Goal: Task Accomplishment & Management: Complete application form

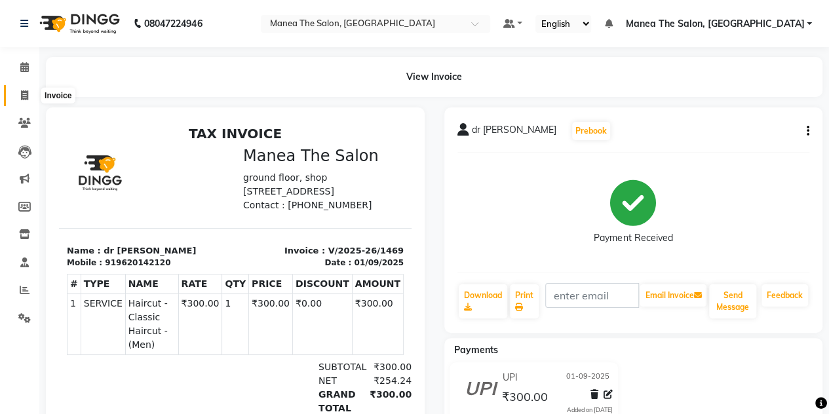
click at [26, 95] on icon at bounding box center [24, 95] width 7 height 10
select select "service"
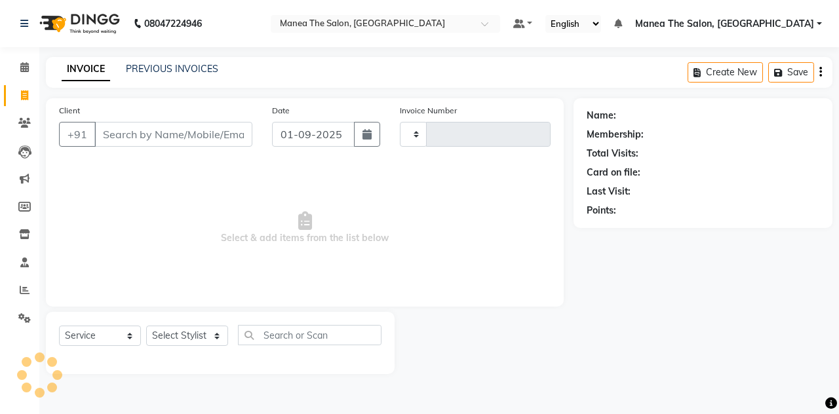
type input "1470"
select select "7688"
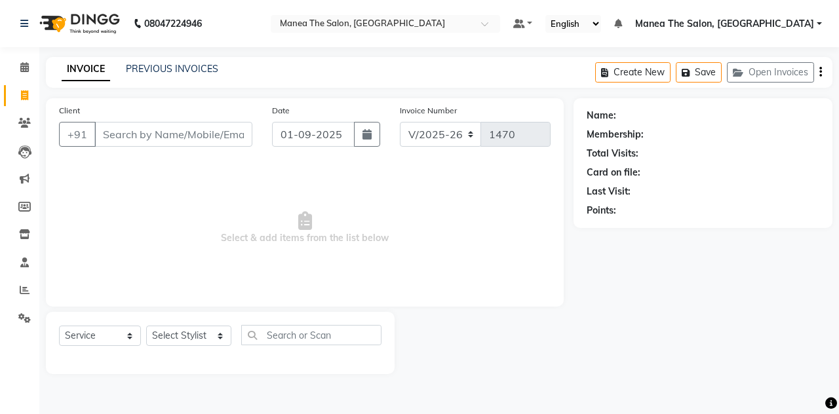
click at [114, 138] on input "Client" at bounding box center [173, 134] width 158 height 25
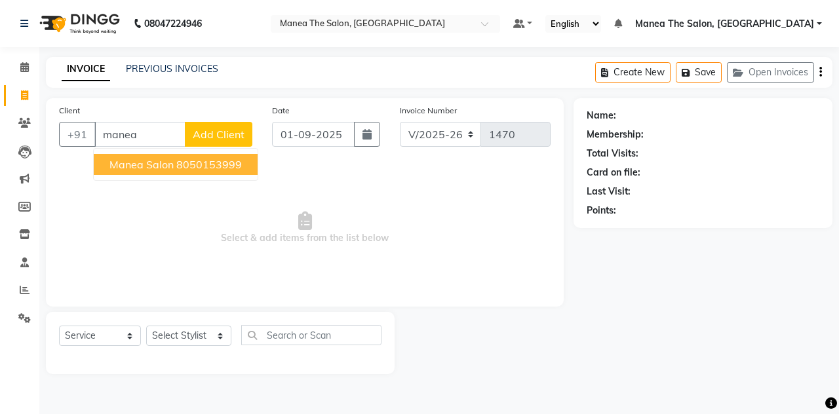
click at [117, 165] on span "manea salon" at bounding box center [142, 164] width 64 height 13
type input "8050153999"
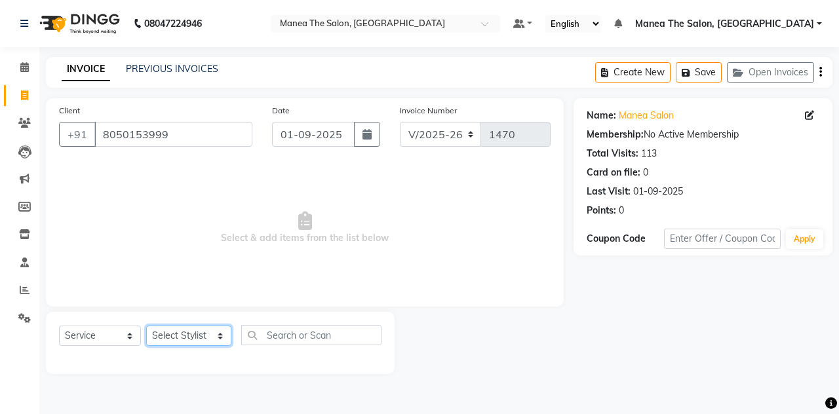
click at [153, 338] on select "Select Stylist aalam mahfuz [PERSON_NAME] [PERSON_NAME] The Salon, [GEOGRAPHIC_…" at bounding box center [188, 336] width 85 height 20
select select "68363"
click at [146, 326] on select "Select Stylist aalam mahfuz [PERSON_NAME] [PERSON_NAME] The Salon, [GEOGRAPHIC_…" at bounding box center [188, 336] width 85 height 20
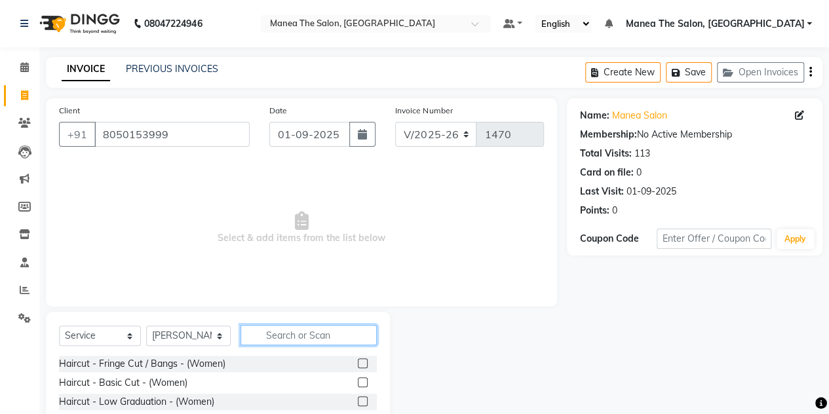
click at [292, 325] on input "text" at bounding box center [309, 335] width 136 height 20
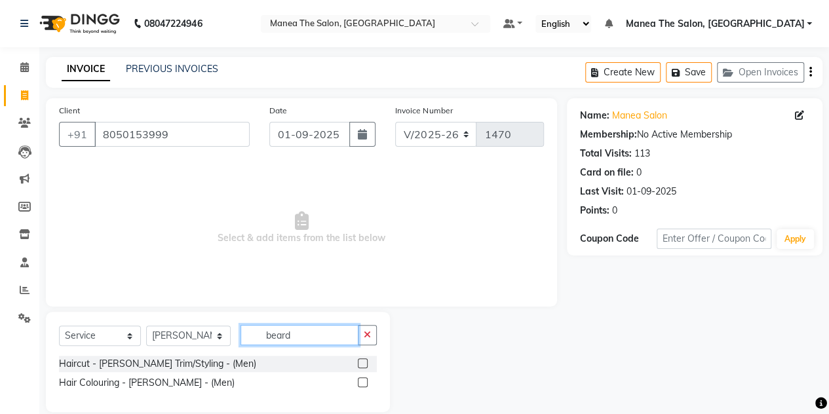
type input "beard"
click at [366, 364] on label at bounding box center [363, 364] width 10 height 10
click at [366, 364] on input "checkbox" at bounding box center [362, 364] width 9 height 9
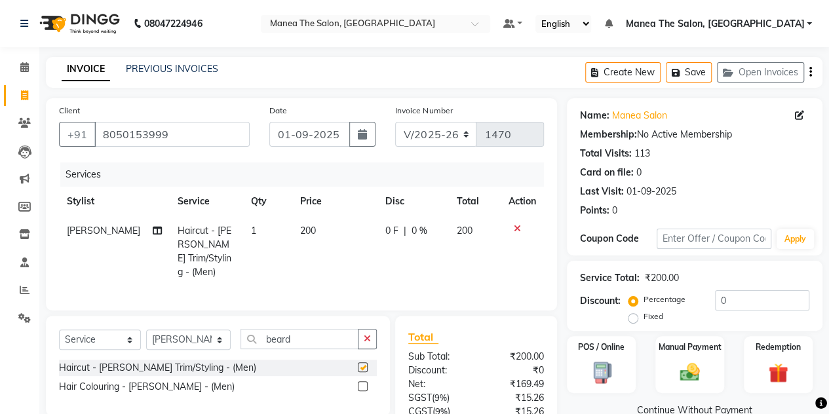
checkbox input "false"
click at [659, 369] on div "Manual Payment" at bounding box center [689, 365] width 71 height 60
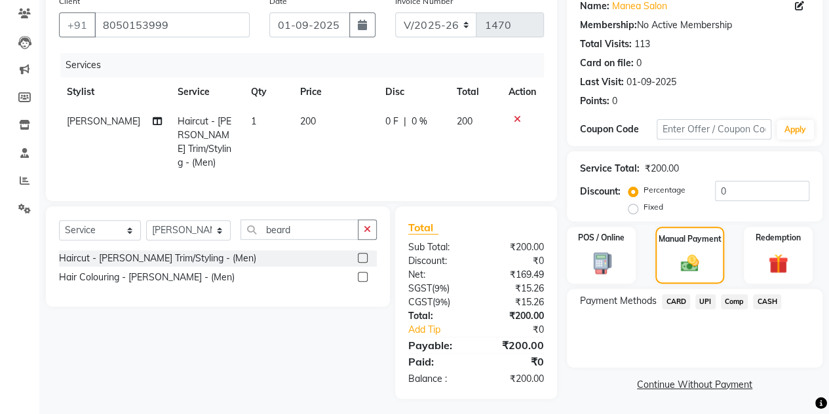
scroll to position [108, 0]
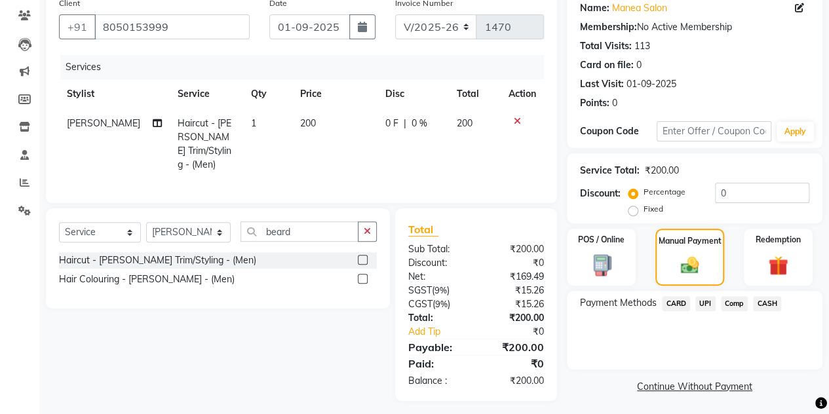
click at [702, 304] on span "UPI" at bounding box center [706, 303] width 20 height 15
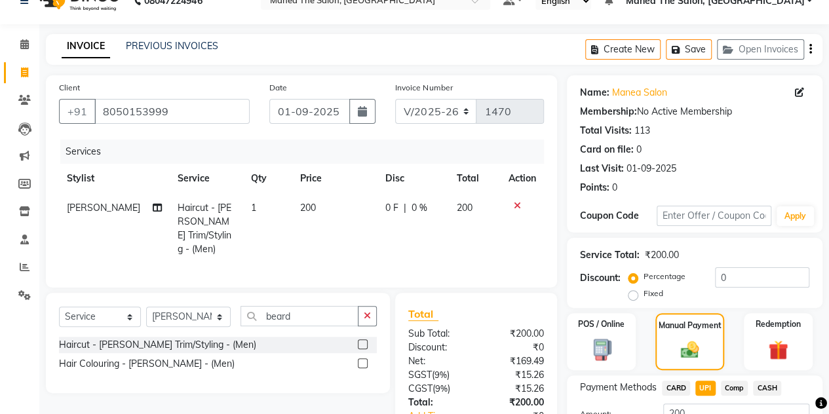
scroll to position [128, 0]
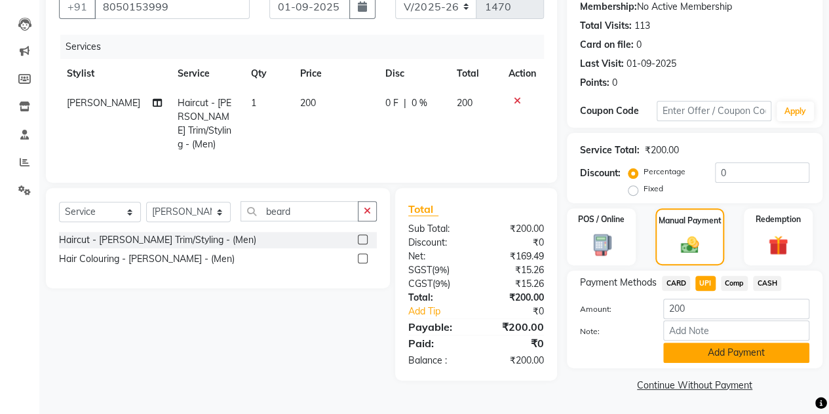
click at [717, 351] on button "Add Payment" at bounding box center [737, 353] width 146 height 20
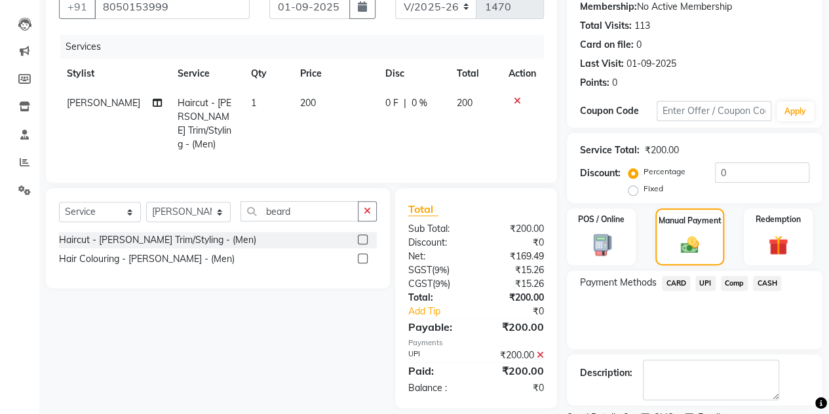
scroll to position [182, 0]
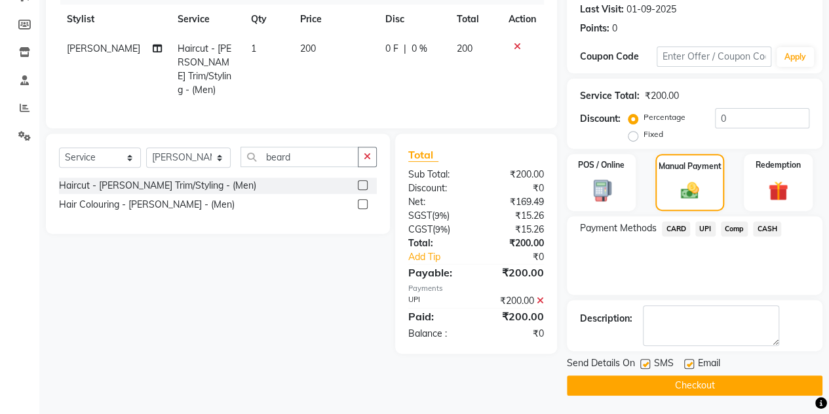
click at [658, 390] on button "Checkout" at bounding box center [695, 386] width 256 height 20
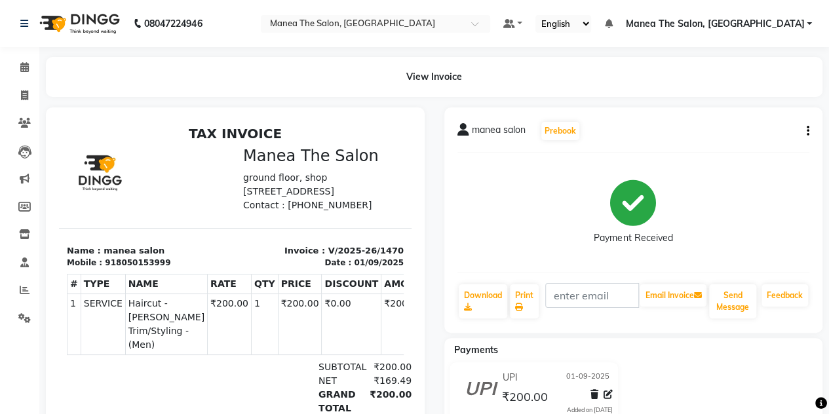
click at [23, 106] on li "Invoice" at bounding box center [19, 96] width 39 height 28
click at [23, 92] on icon at bounding box center [24, 95] width 7 height 10
select select "service"
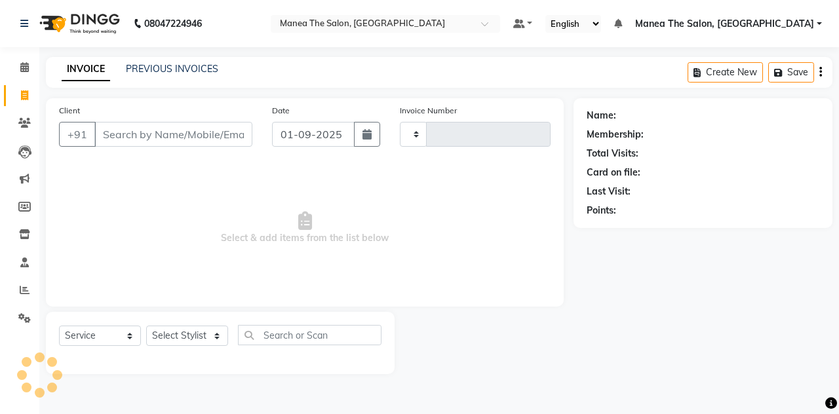
type input "1471"
select select "7688"
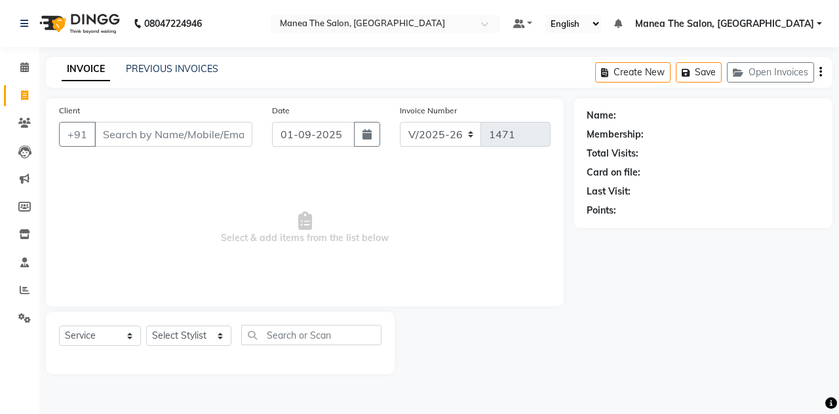
click at [151, 145] on input "Client" at bounding box center [173, 134] width 158 height 25
type input "9663364304"
click at [220, 134] on span "Add Client" at bounding box center [219, 134] width 52 height 13
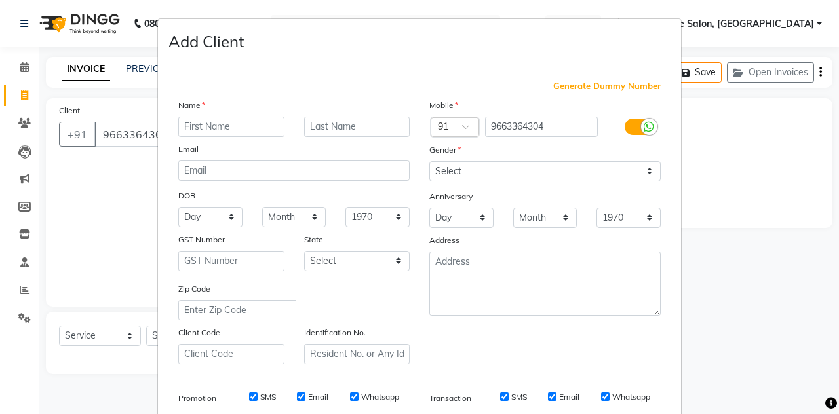
click at [203, 127] on input "text" at bounding box center [231, 127] width 106 height 20
type input "abhishek"
click at [443, 137] on div "Mobile Country Code × 91 9663364304 Gender Select [DEMOGRAPHIC_DATA] [DEMOGRAPH…" at bounding box center [545, 231] width 251 height 266
click at [430, 166] on select "Select [DEMOGRAPHIC_DATA] [DEMOGRAPHIC_DATA] Other Prefer Not To Say" at bounding box center [544, 171] width 231 height 20
select select "[DEMOGRAPHIC_DATA]"
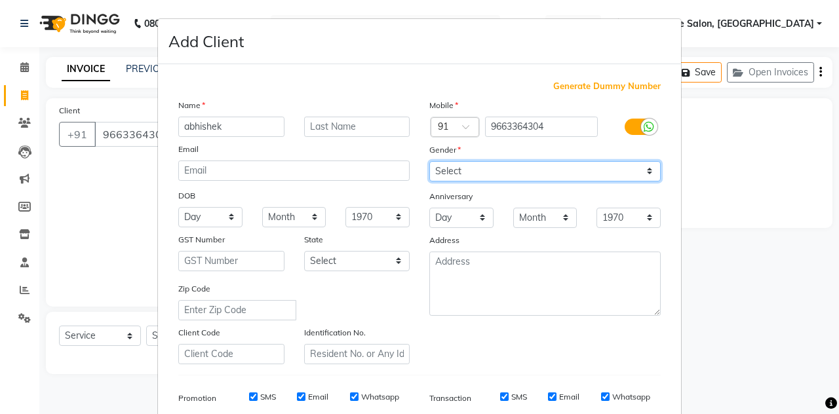
click at [429, 161] on select "Select [DEMOGRAPHIC_DATA] [DEMOGRAPHIC_DATA] Other Prefer Not To Say" at bounding box center [544, 171] width 231 height 20
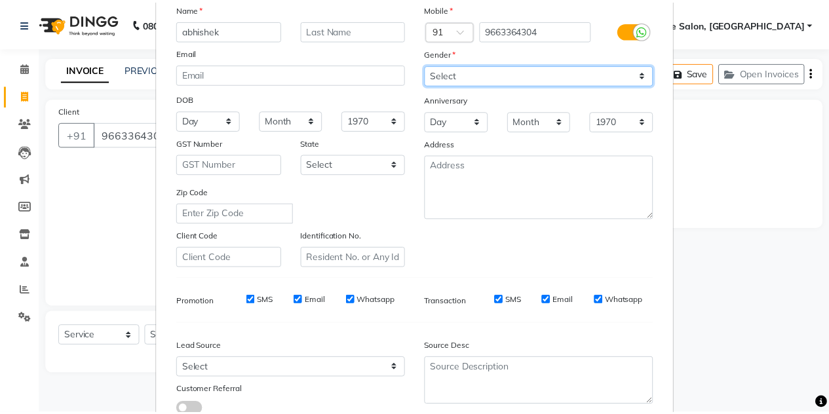
scroll to position [189, 0]
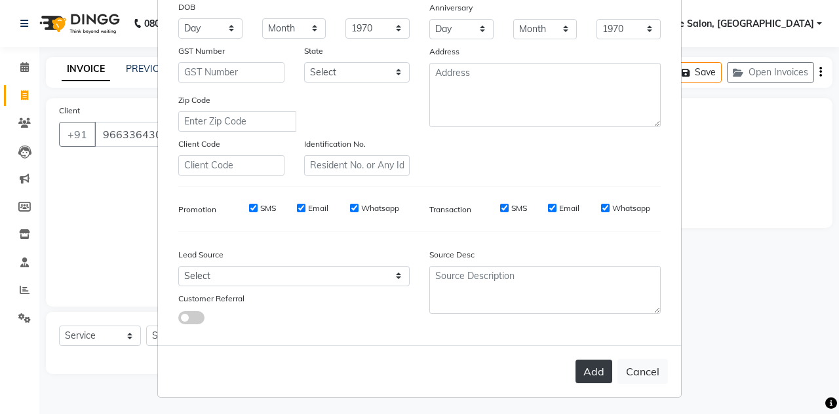
click at [591, 368] on button "Add" at bounding box center [594, 372] width 37 height 24
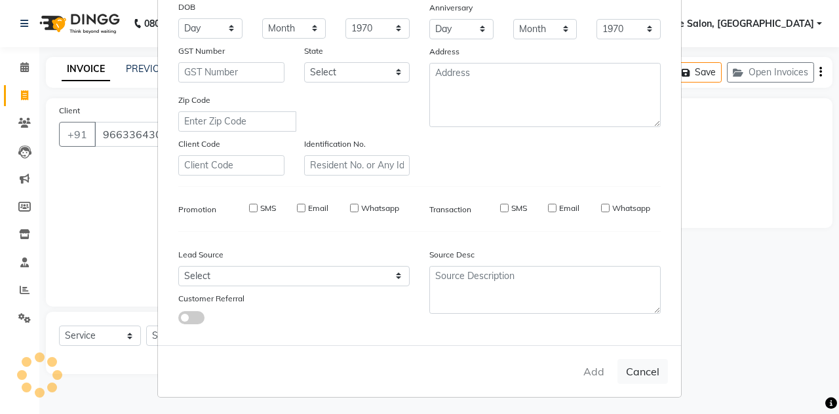
select select
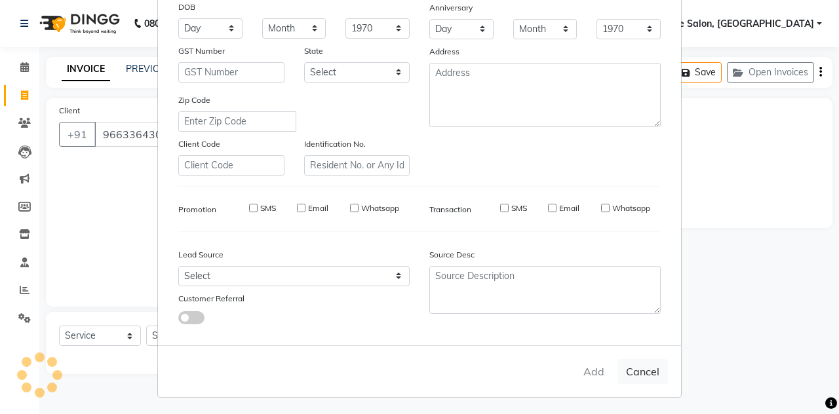
select select
checkbox input "false"
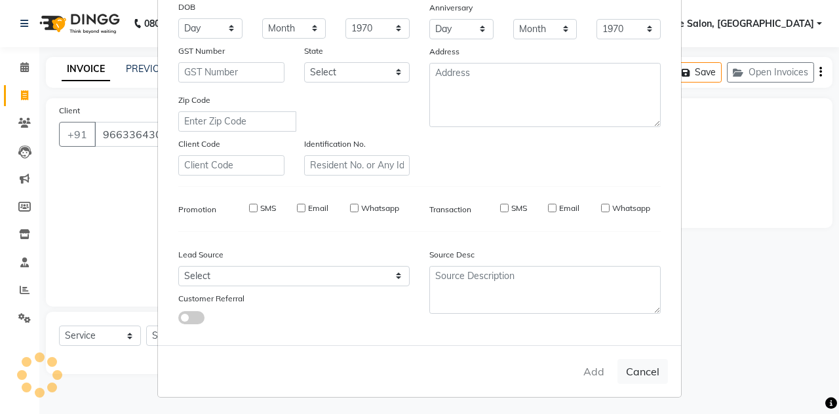
checkbox input "false"
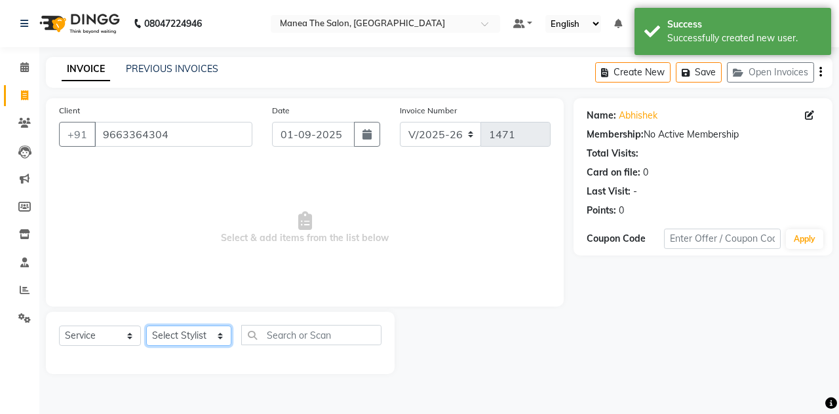
click at [216, 332] on select "Select Stylist aalam mahfuz [PERSON_NAME] [PERSON_NAME] The Salon, [GEOGRAPHIC_…" at bounding box center [188, 336] width 85 height 20
select select "68363"
click at [146, 326] on select "Select Stylist aalam mahfuz [PERSON_NAME] [PERSON_NAME] The Salon, [GEOGRAPHIC_…" at bounding box center [188, 336] width 85 height 20
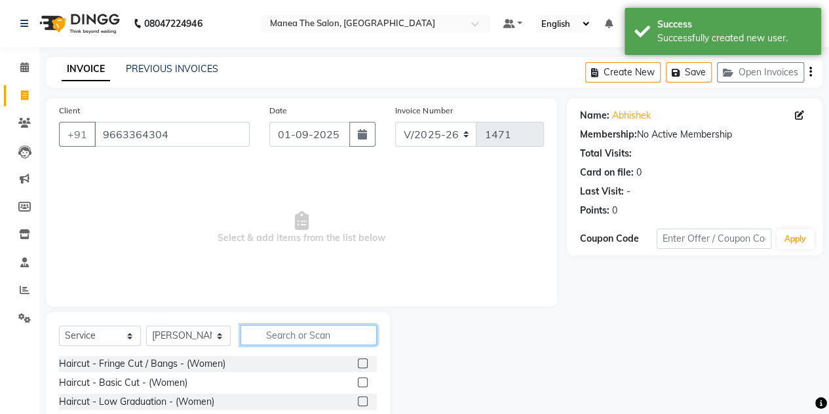
click at [302, 334] on input "text" at bounding box center [309, 335] width 136 height 20
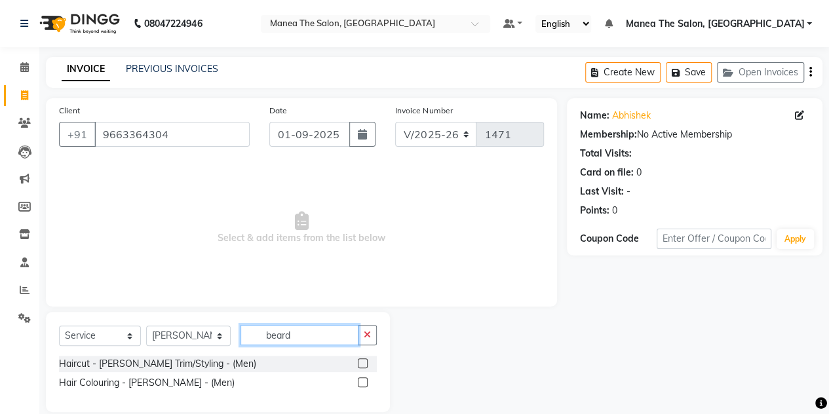
type input "beard"
click at [363, 365] on label at bounding box center [363, 364] width 10 height 10
click at [363, 365] on input "checkbox" at bounding box center [362, 364] width 9 height 9
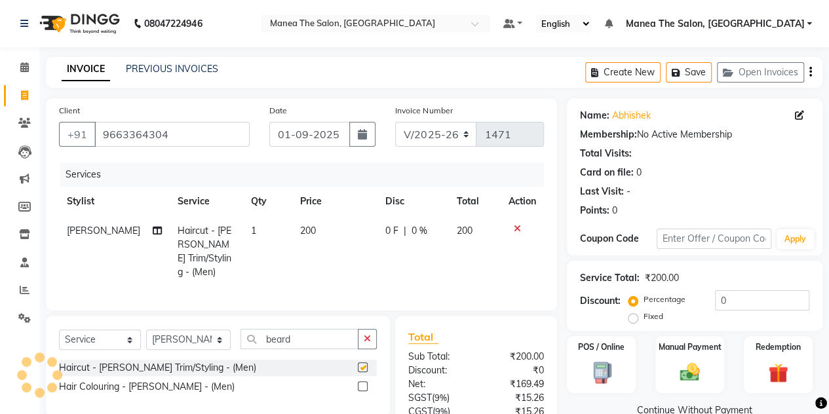
checkbox input "false"
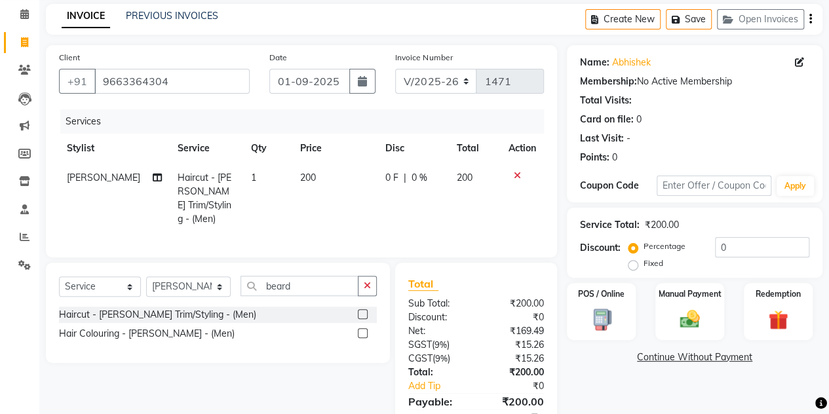
scroll to position [52, 0]
click at [674, 330] on img at bounding box center [689, 320] width 33 height 24
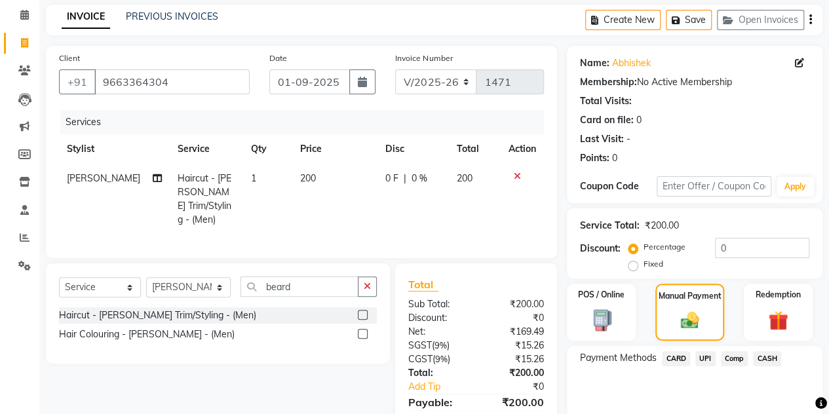
click at [707, 359] on span "UPI" at bounding box center [706, 358] width 20 height 15
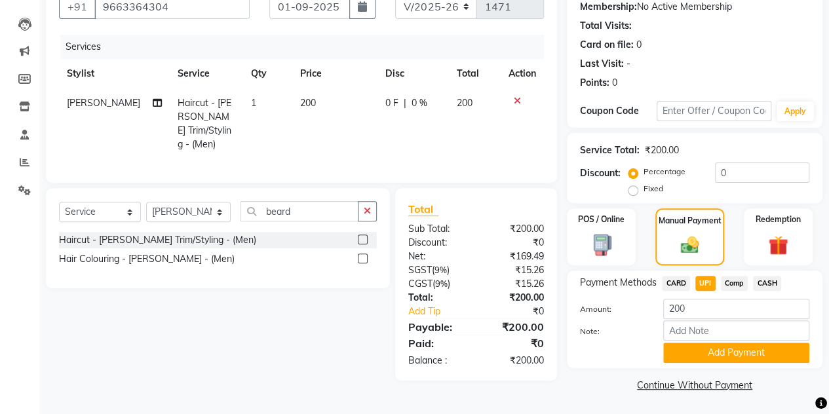
click at [707, 359] on button "Add Payment" at bounding box center [737, 353] width 146 height 20
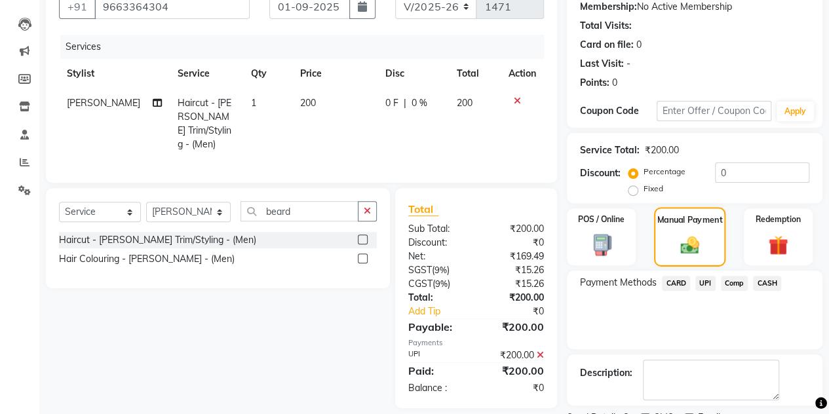
scroll to position [182, 0]
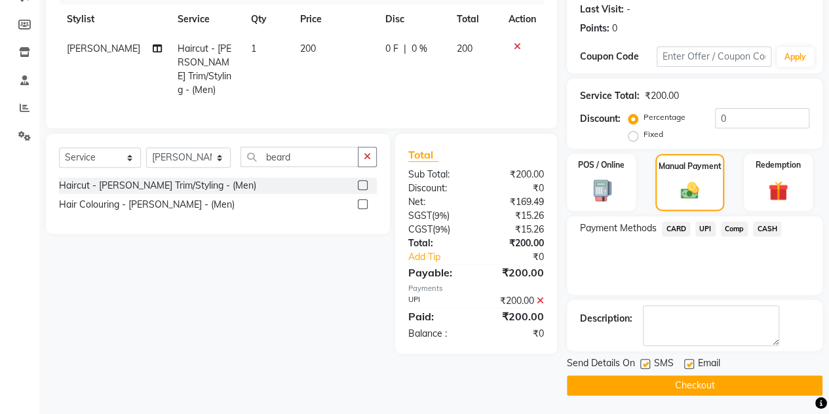
click at [664, 380] on button "Checkout" at bounding box center [695, 386] width 256 height 20
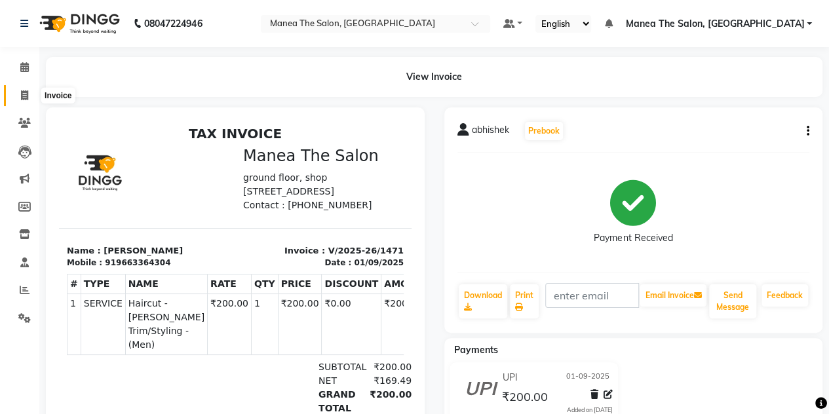
click at [24, 99] on icon at bounding box center [24, 95] width 7 height 10
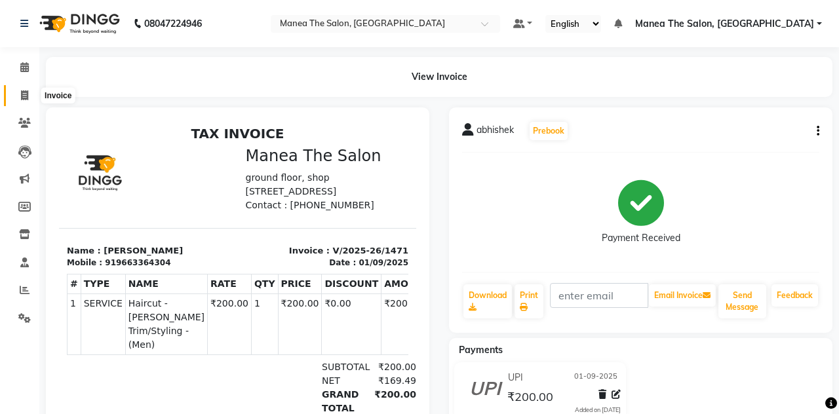
select select "service"
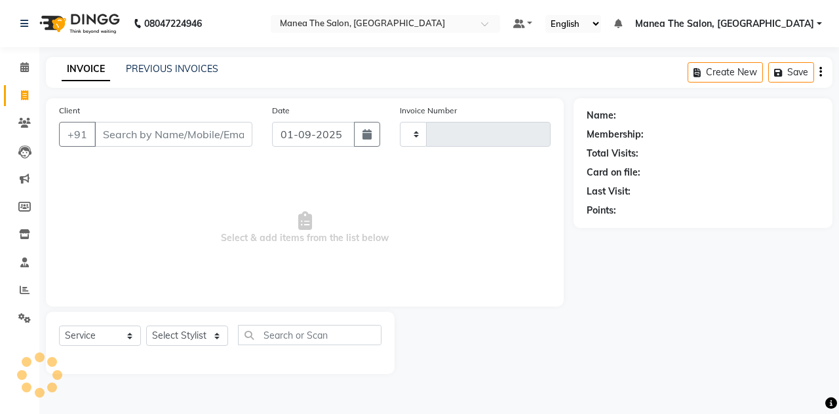
type input "1472"
select select "7688"
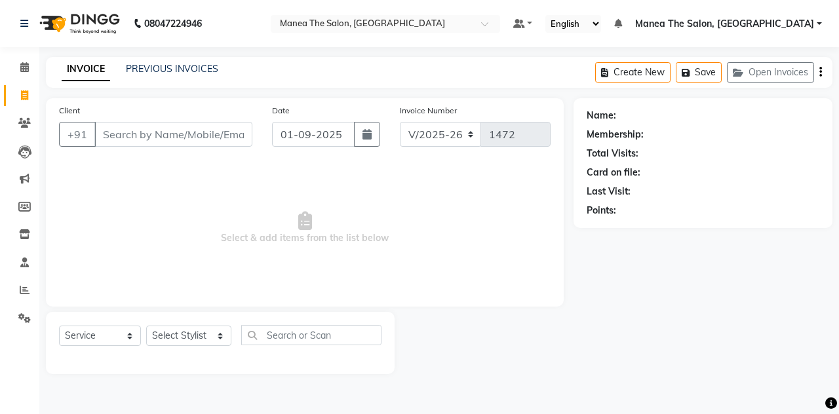
click at [111, 134] on input "Client" at bounding box center [173, 134] width 158 height 25
type input "9945146055"
click at [211, 138] on span "Add Client" at bounding box center [219, 134] width 52 height 13
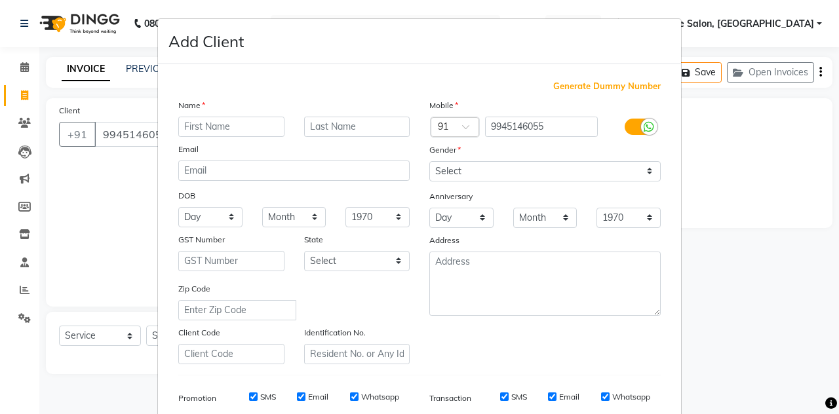
click at [211, 125] on input "text" at bounding box center [231, 127] width 106 height 20
type input "suman"
click at [477, 169] on select "Select [DEMOGRAPHIC_DATA] [DEMOGRAPHIC_DATA] Other Prefer Not To Say" at bounding box center [544, 171] width 231 height 20
select select "[DEMOGRAPHIC_DATA]"
click at [429, 161] on select "Select [DEMOGRAPHIC_DATA] [DEMOGRAPHIC_DATA] Other Prefer Not To Say" at bounding box center [544, 171] width 231 height 20
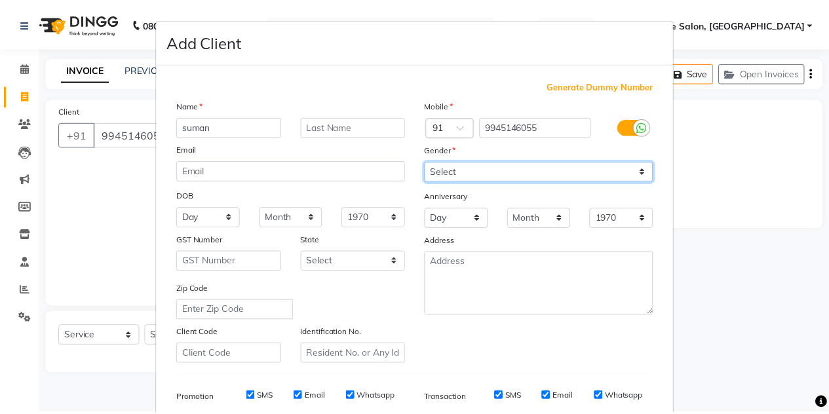
scroll to position [189, 0]
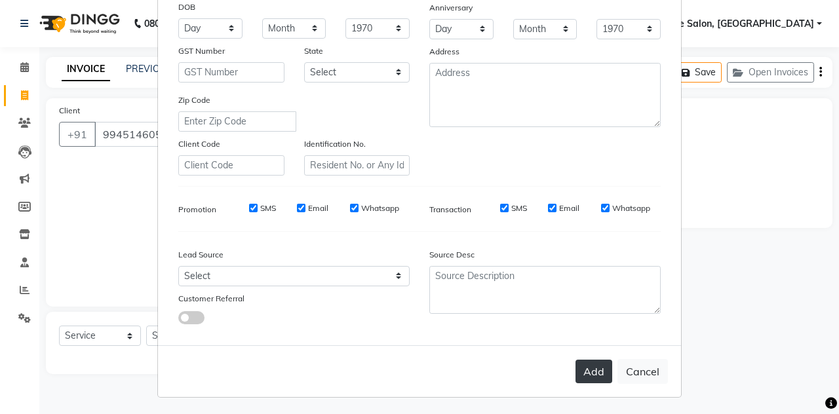
click at [584, 363] on button "Add" at bounding box center [594, 372] width 37 height 24
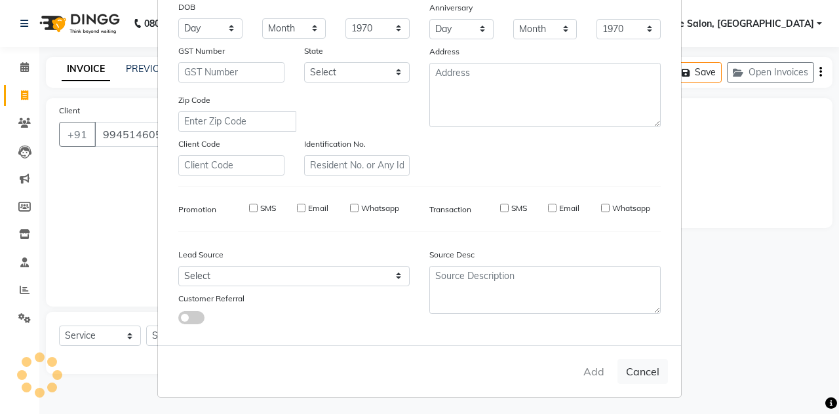
select select
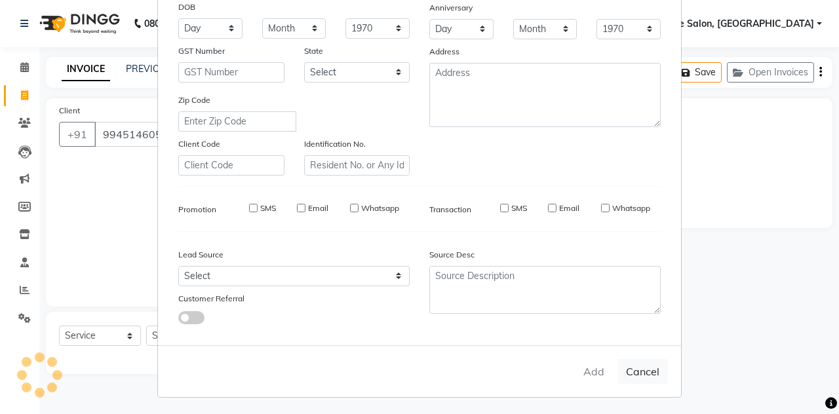
select select
checkbox input "false"
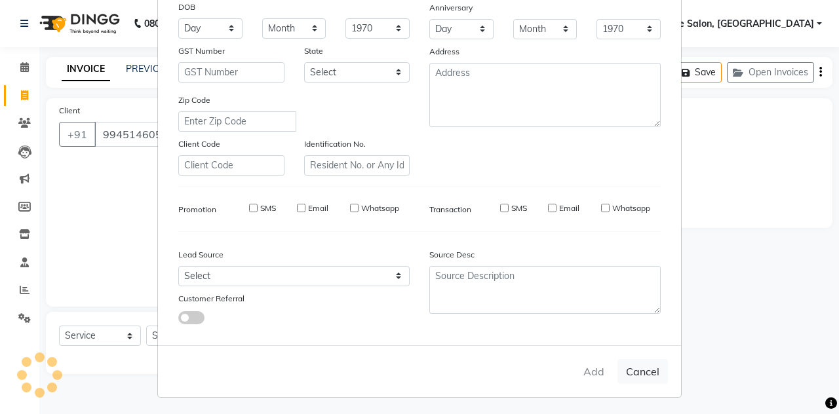
checkbox input "false"
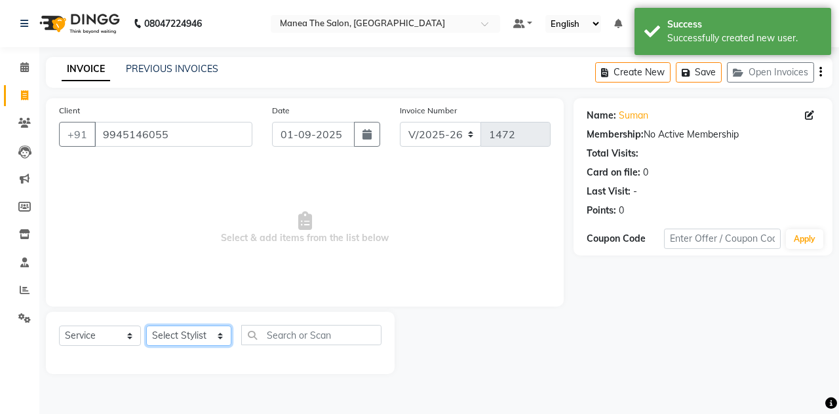
click at [219, 342] on select "Select Stylist aalam mahfuz [PERSON_NAME] [PERSON_NAME] The Salon, [GEOGRAPHIC_…" at bounding box center [188, 336] width 85 height 20
select select "76827"
click at [146, 326] on select "Select Stylist aalam mahfuz [PERSON_NAME] [PERSON_NAME] The Salon, [GEOGRAPHIC_…" at bounding box center [188, 336] width 85 height 20
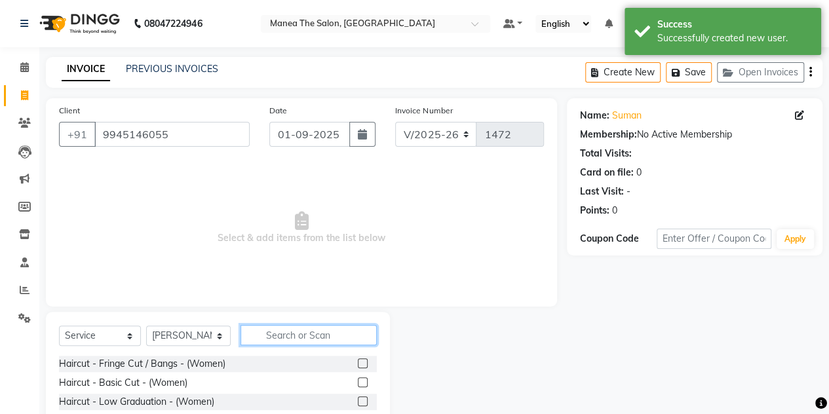
click at [276, 340] on input "text" at bounding box center [309, 335] width 136 height 20
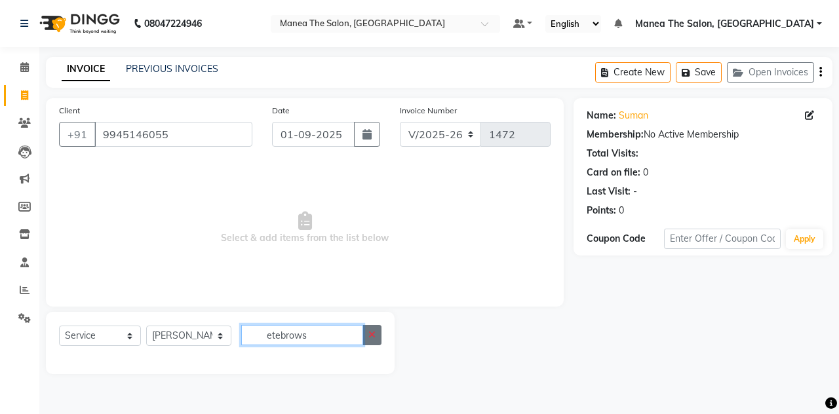
type input "etebrows"
click at [377, 334] on button "button" at bounding box center [372, 335] width 19 height 20
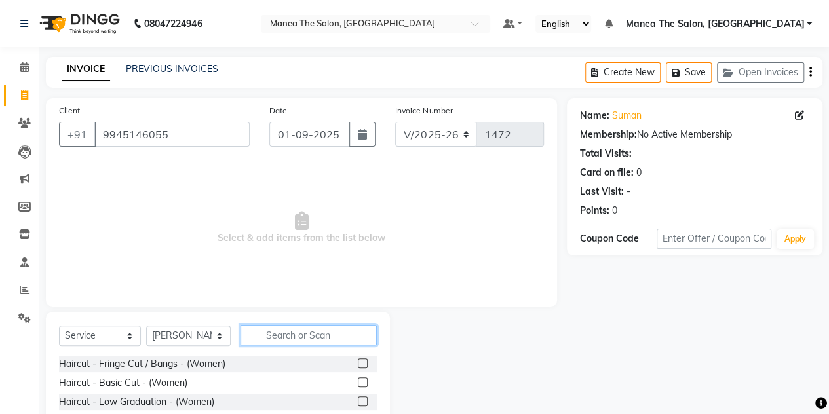
click at [291, 338] on input "text" at bounding box center [309, 335] width 136 height 20
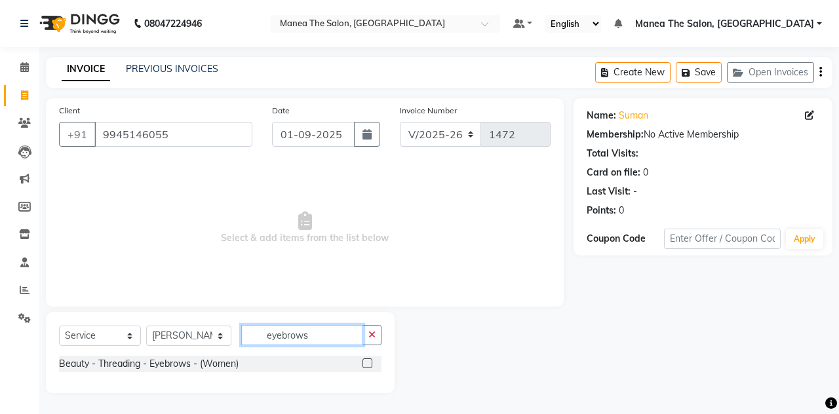
type input "eyebrows"
click at [361, 361] on div "Beauty - Threading - Eyebrows - (Women)" at bounding box center [220, 364] width 323 height 16
click at [367, 359] on label at bounding box center [368, 364] width 10 height 10
click at [367, 360] on input "checkbox" at bounding box center [367, 364] width 9 height 9
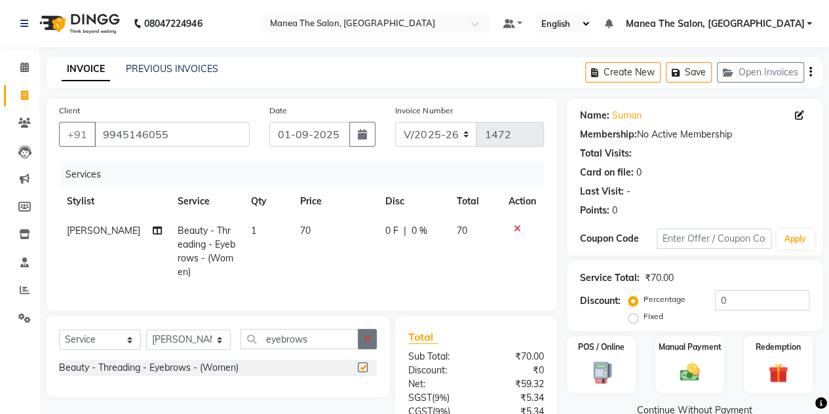
checkbox input "false"
click at [367, 344] on icon "button" at bounding box center [367, 338] width 7 height 9
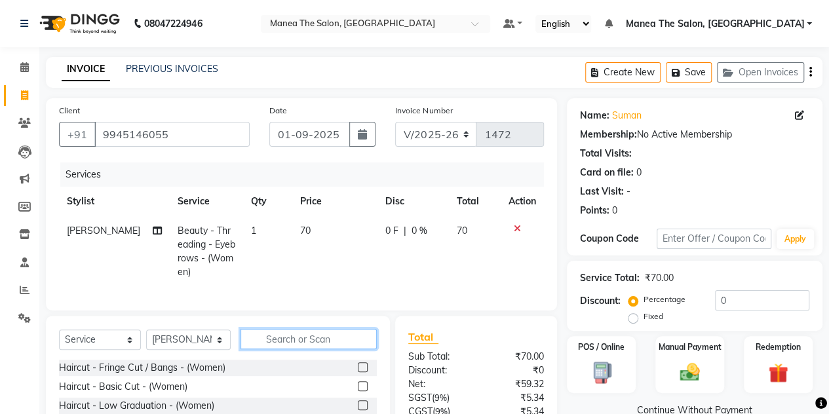
click at [325, 346] on input "text" at bounding box center [309, 339] width 136 height 20
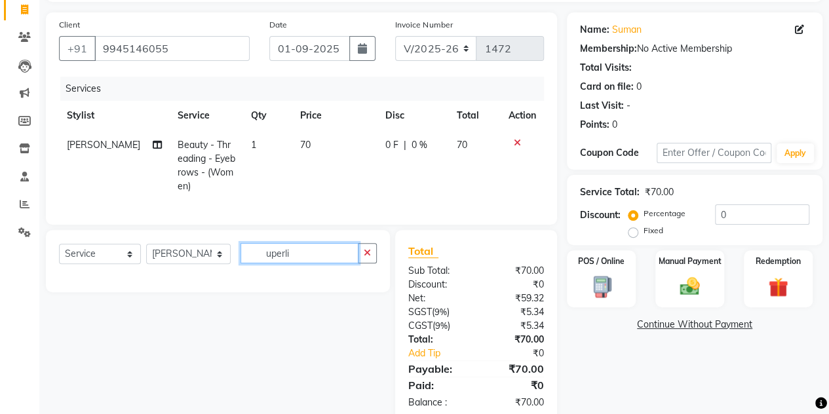
scroll to position [85, 0]
type input "uperli"
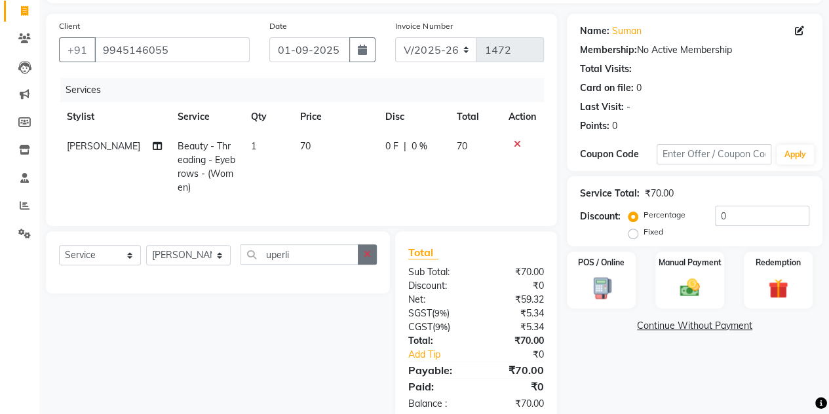
click at [370, 265] on button "button" at bounding box center [367, 255] width 19 height 20
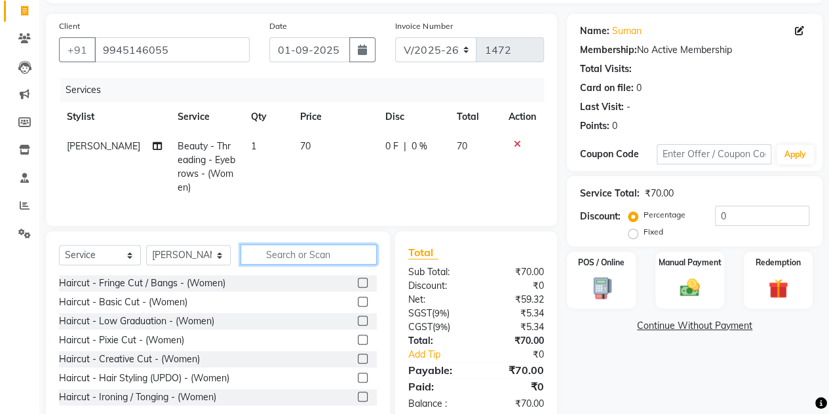
click at [302, 265] on input "text" at bounding box center [309, 255] width 136 height 20
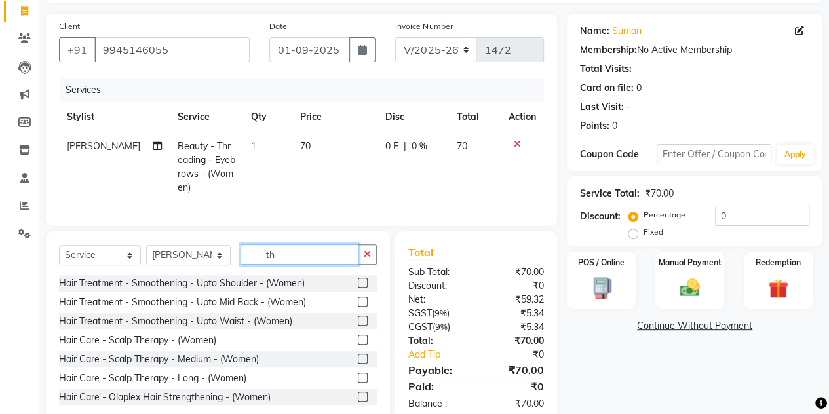
type input "t"
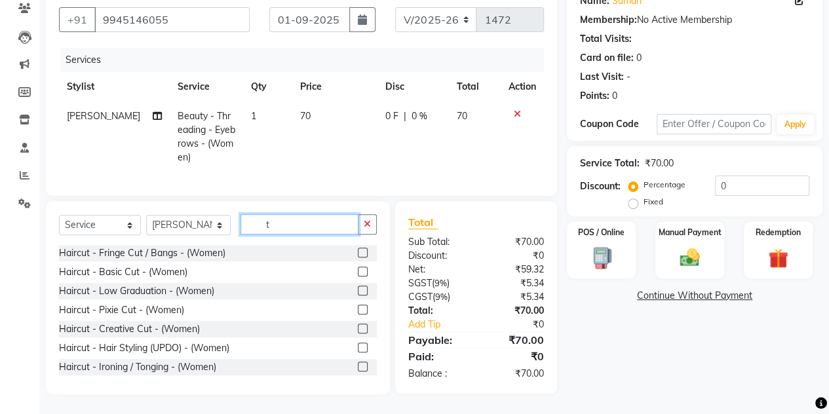
scroll to position [123, 0]
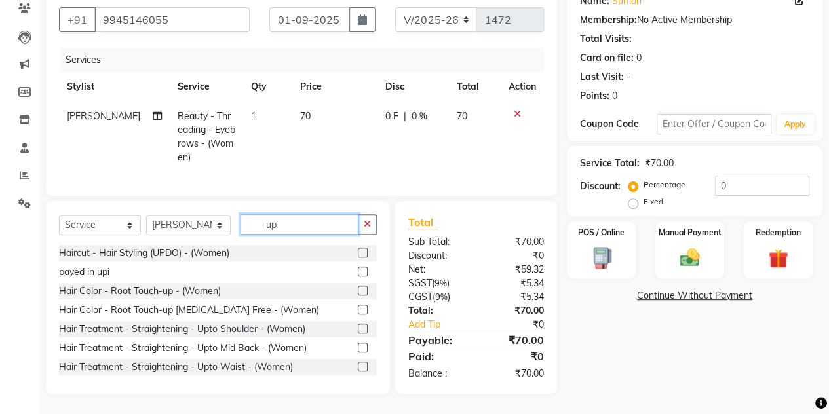
type input "u"
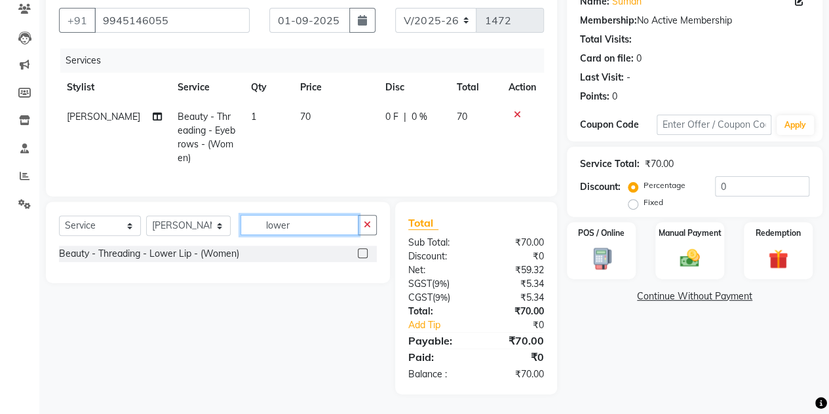
type input "lower"
click at [359, 255] on label at bounding box center [363, 254] width 10 height 10
click at [359, 255] on input "checkbox" at bounding box center [362, 254] width 9 height 9
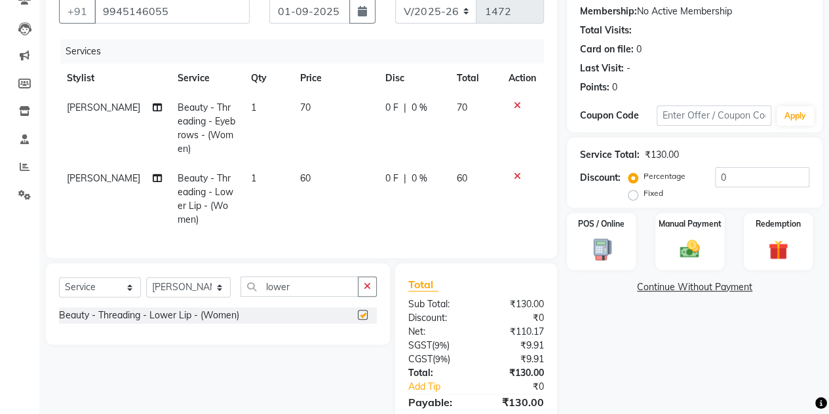
checkbox input "false"
click at [658, 231] on div "Manual Payment" at bounding box center [689, 242] width 71 height 60
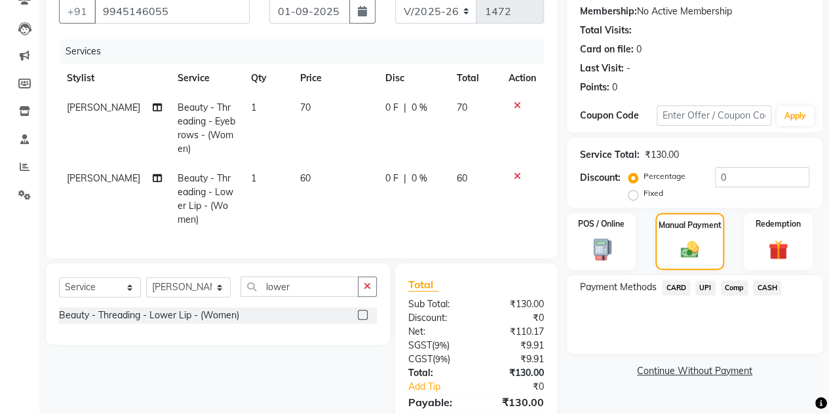
click at [703, 288] on span "UPI" at bounding box center [706, 288] width 20 height 15
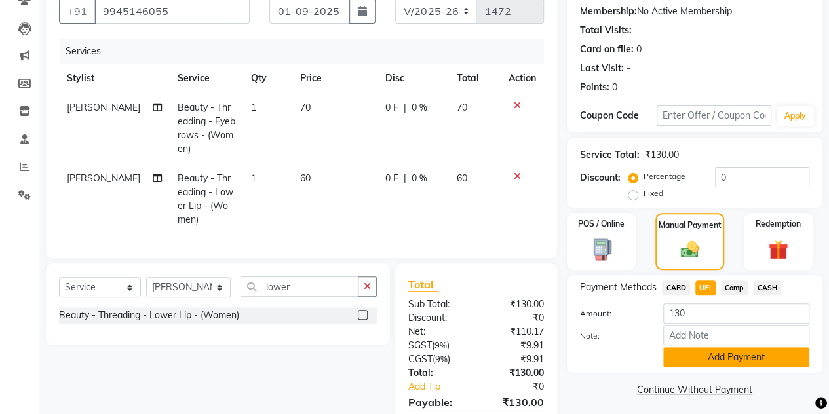
click at [686, 353] on button "Add Payment" at bounding box center [737, 358] width 146 height 20
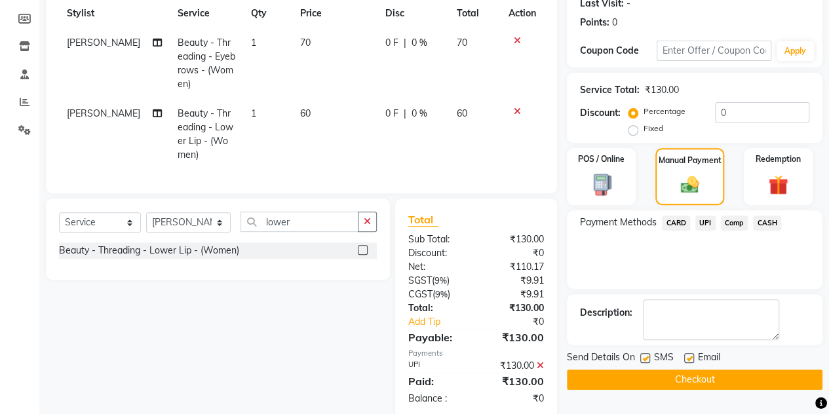
scroll to position [189, 0]
click at [670, 378] on button "Checkout" at bounding box center [695, 379] width 256 height 20
